Goal: Information Seeking & Learning: Learn about a topic

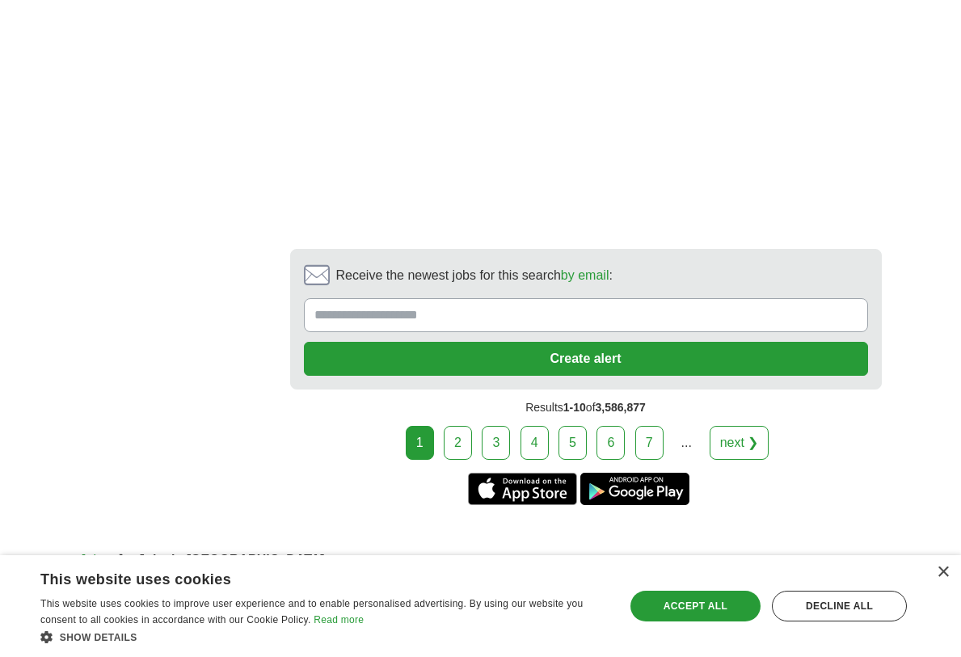
scroll to position [3365, 0]
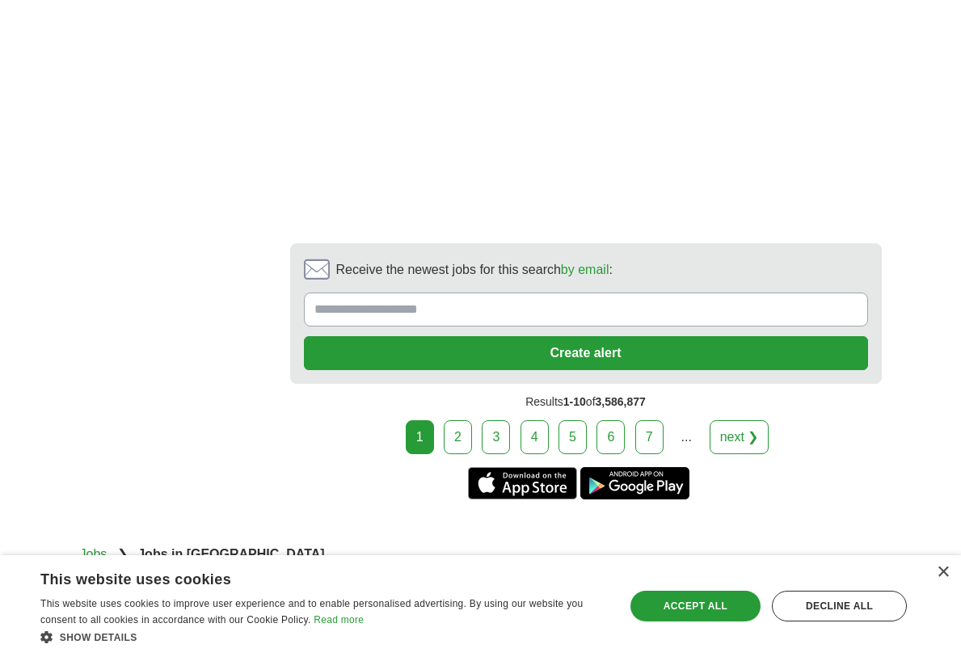
click at [457, 422] on link "2" at bounding box center [458, 437] width 28 height 34
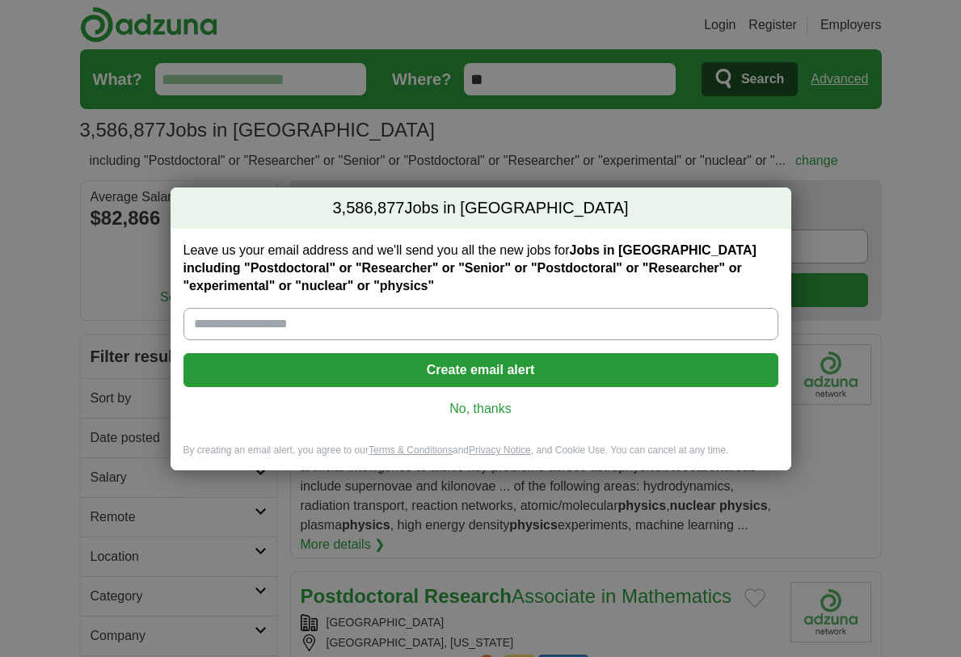
click at [471, 413] on link "No, thanks" at bounding box center [480, 409] width 569 height 18
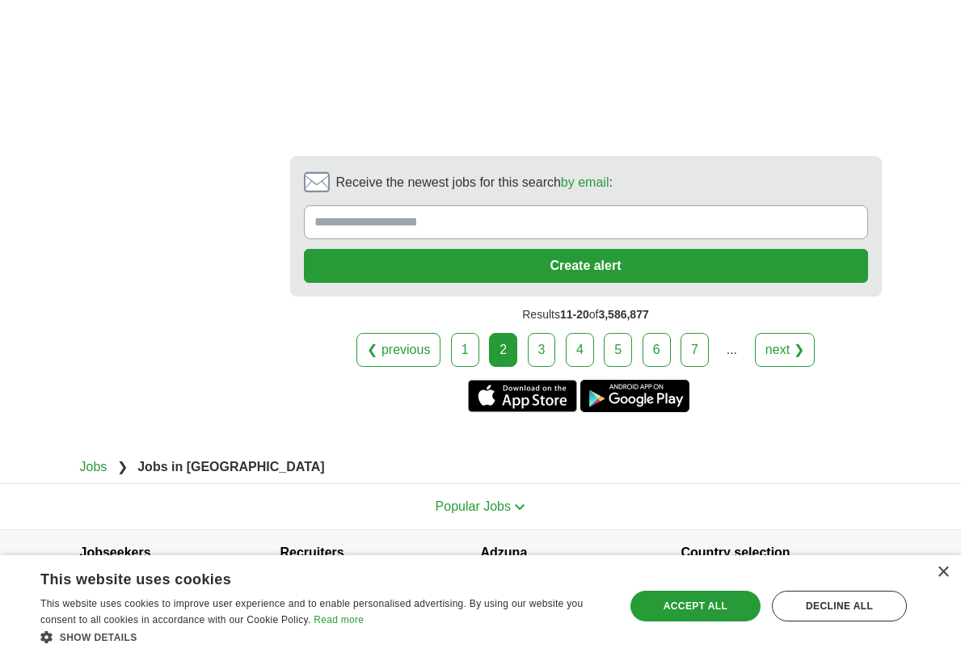
scroll to position [3483, 0]
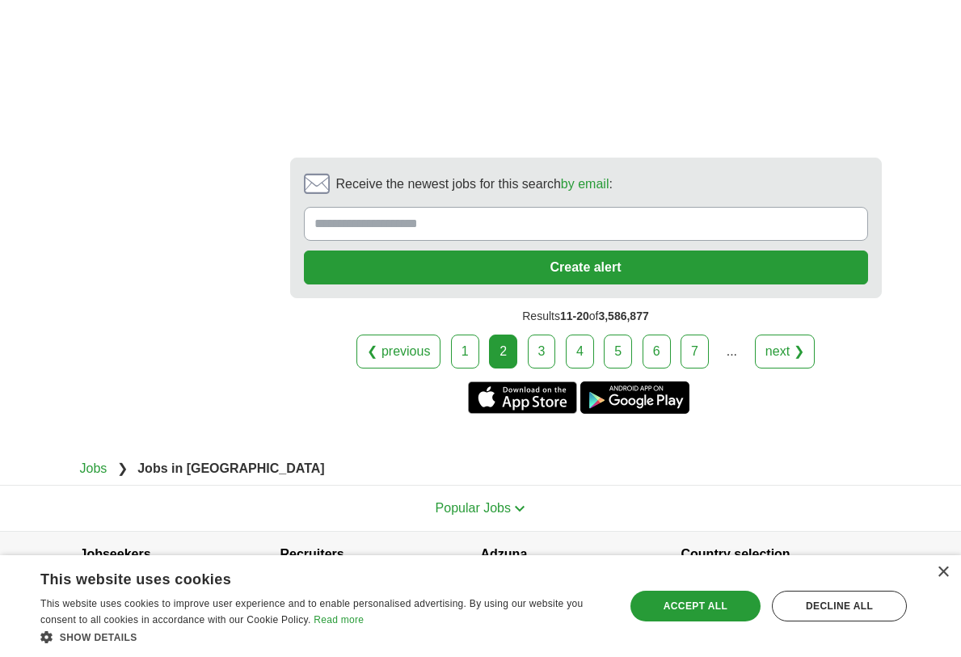
click at [540, 335] on link "3" at bounding box center [542, 352] width 28 height 34
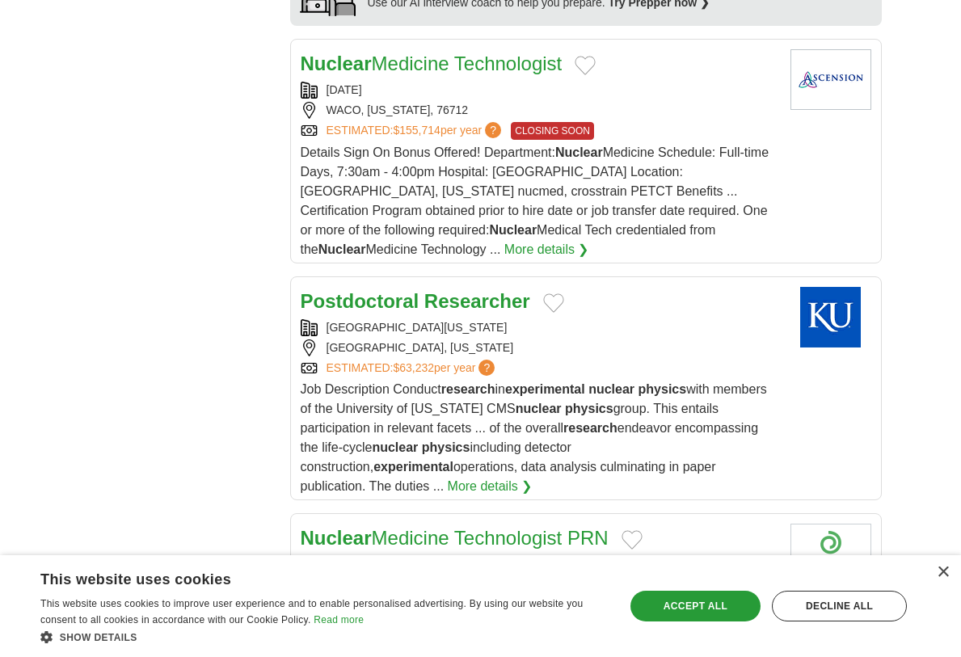
scroll to position [1789, 0]
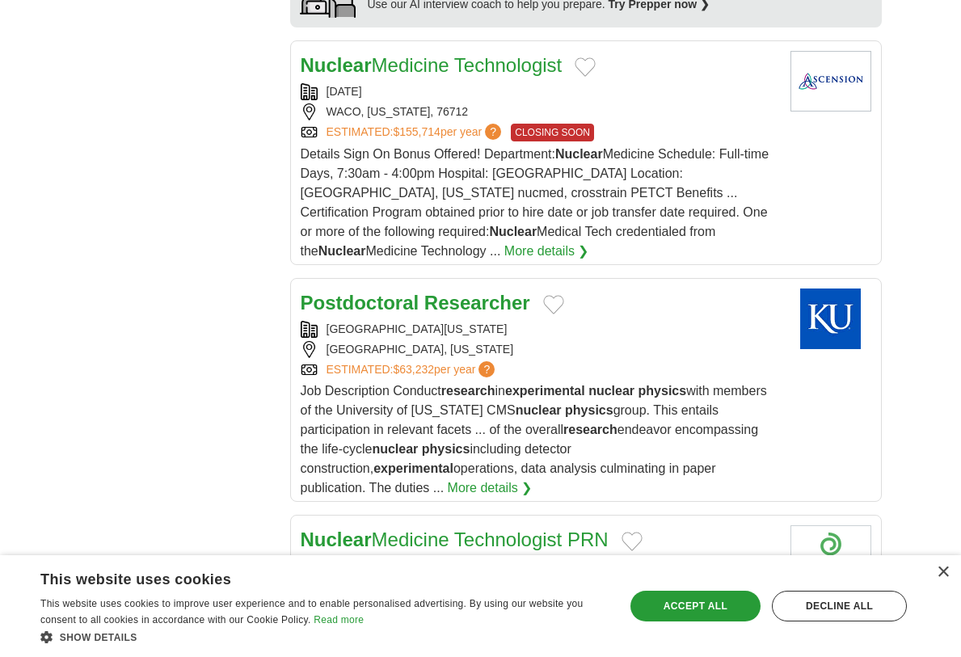
click at [402, 292] on strong "Postdoctoral" at bounding box center [360, 303] width 119 height 22
